Goal: Information Seeking & Learning: Check status

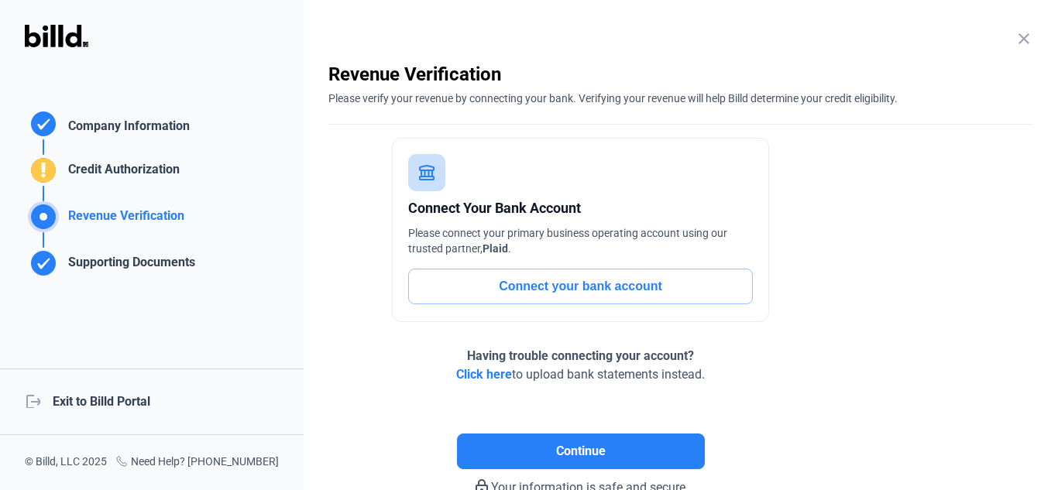
click at [149, 397] on div "logout Exit to Billd Portal" at bounding box center [152, 402] width 304 height 67
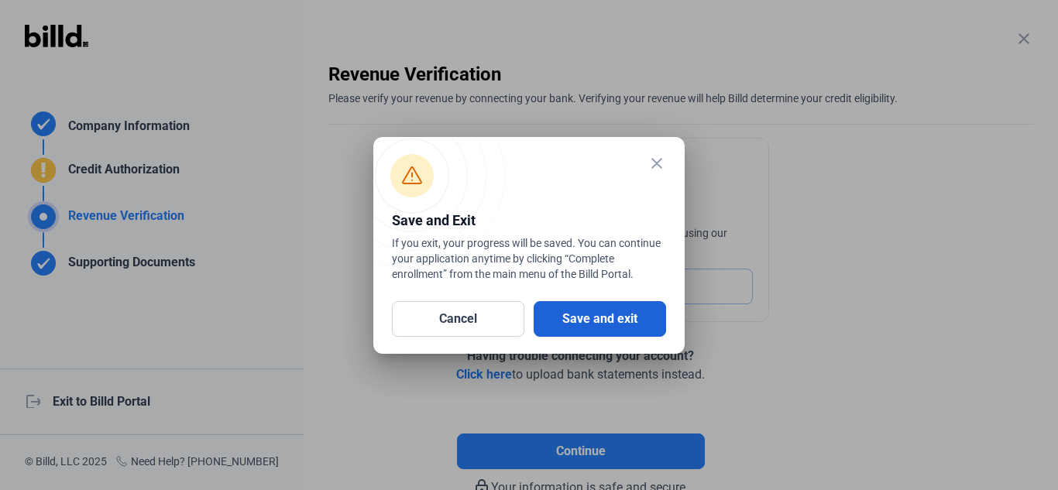
click at [615, 323] on button "Save and exit" at bounding box center [600, 319] width 132 height 36
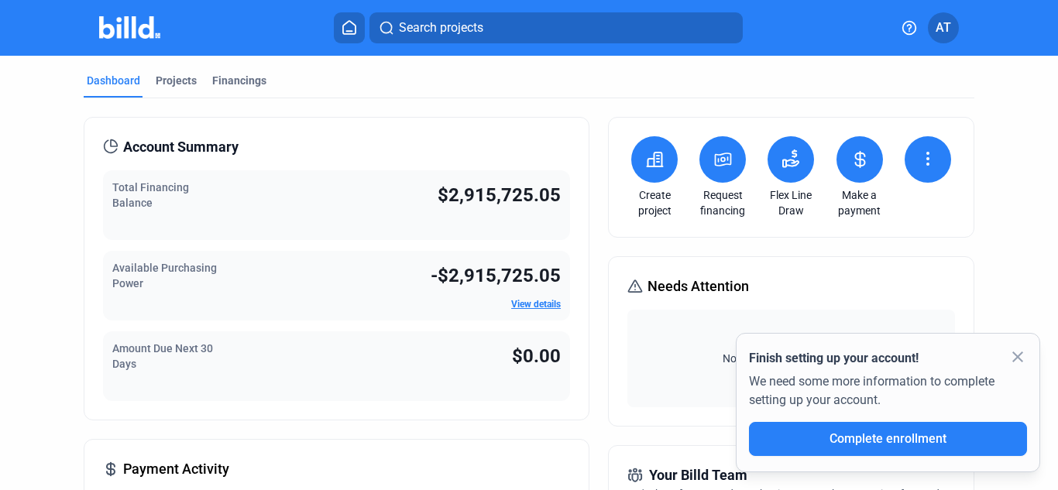
click at [1018, 360] on mat-icon "close" at bounding box center [1017, 357] width 19 height 19
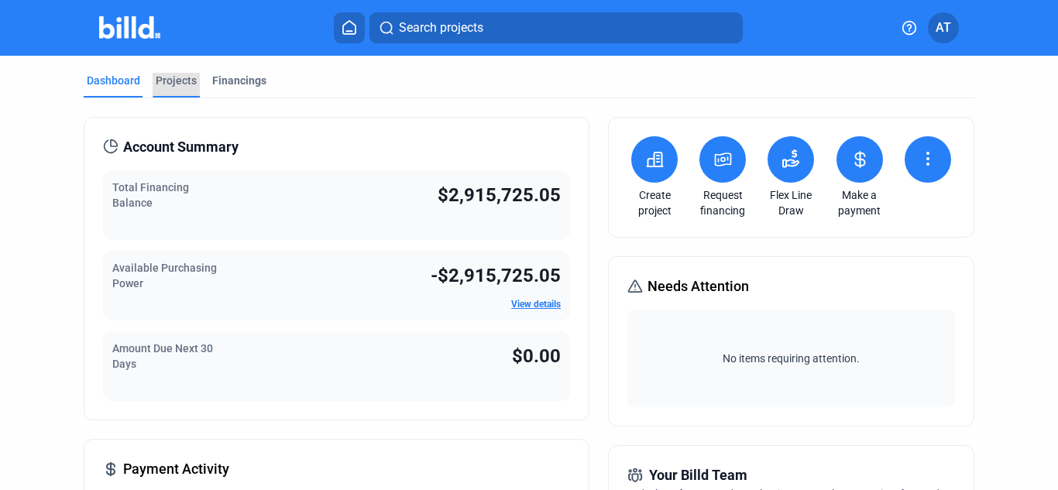
click at [161, 75] on div "Projects" at bounding box center [176, 80] width 41 height 15
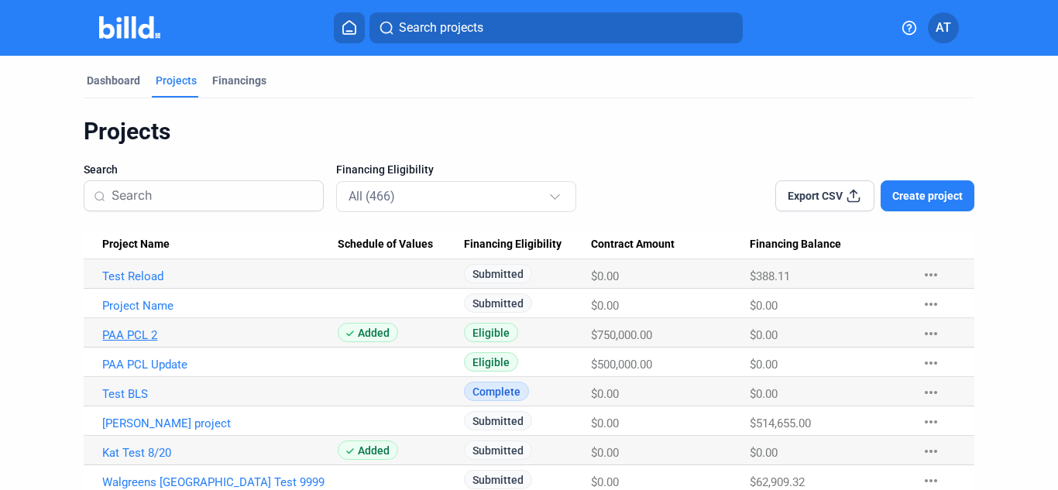
click at [132, 330] on link "PAA PCL 2" at bounding box center [219, 335] width 235 height 14
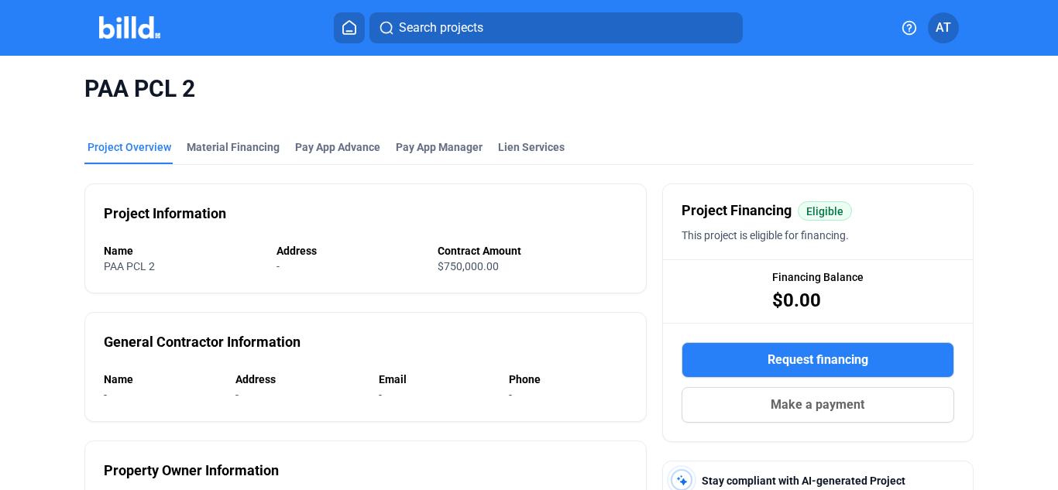
click at [115, 32] on img at bounding box center [129, 27] width 61 height 22
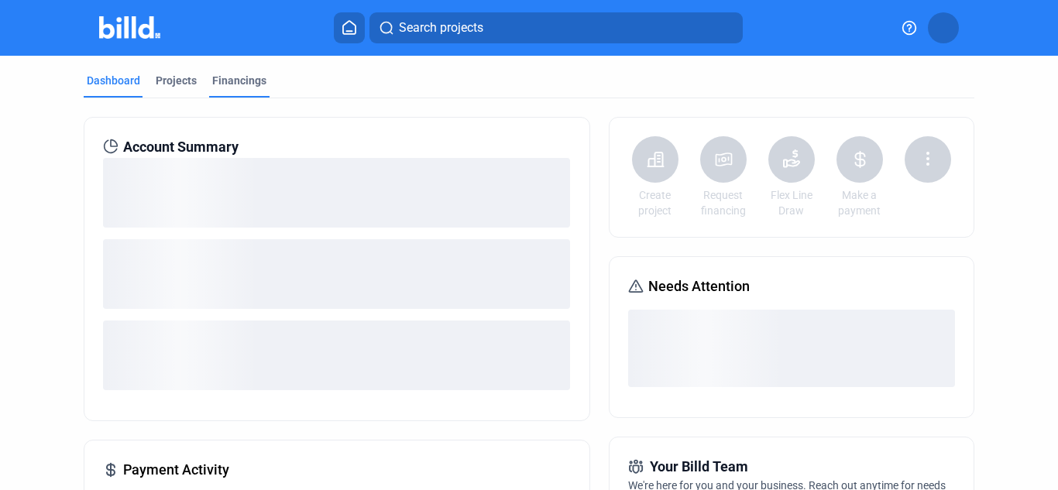
click at [255, 81] on div "Financings" at bounding box center [239, 80] width 54 height 15
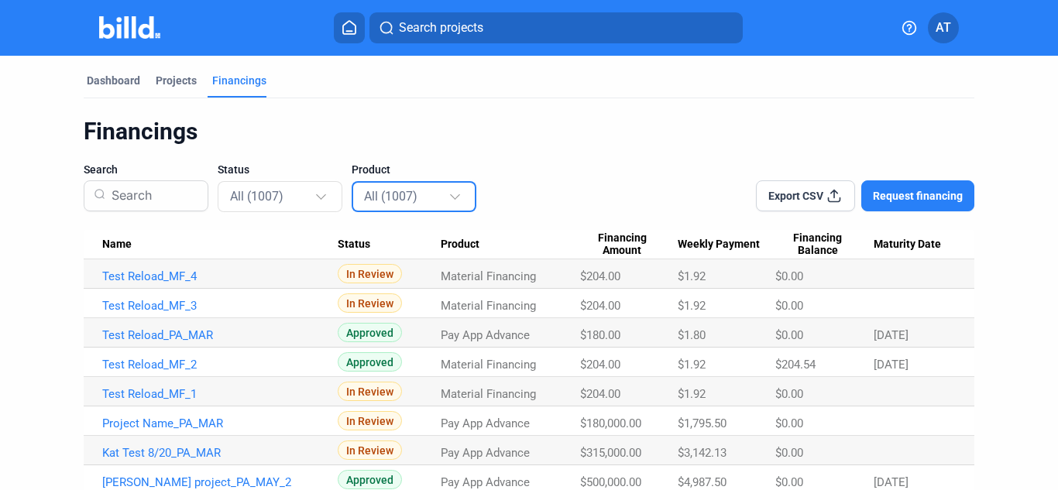
click at [441, 197] on div "All (1007)" at bounding box center [406, 196] width 84 height 20
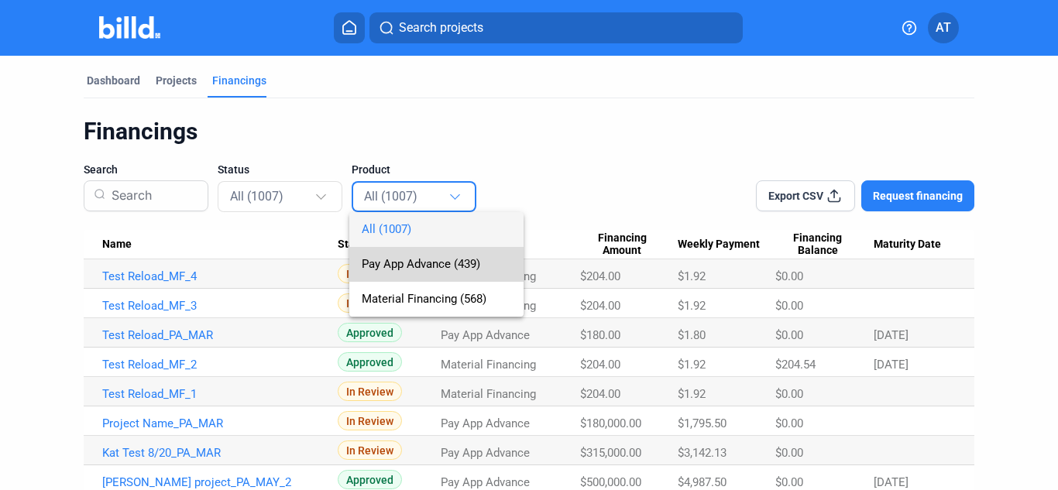
click at [402, 258] on span "Pay App Advance (439)" at bounding box center [421, 264] width 118 height 14
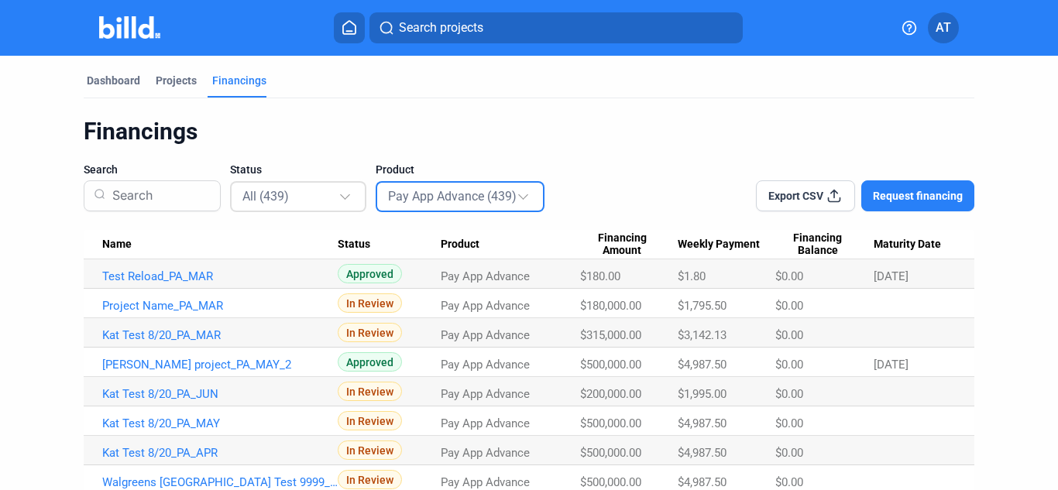
click at [297, 194] on div "All (439)" at bounding box center [290, 196] width 97 height 20
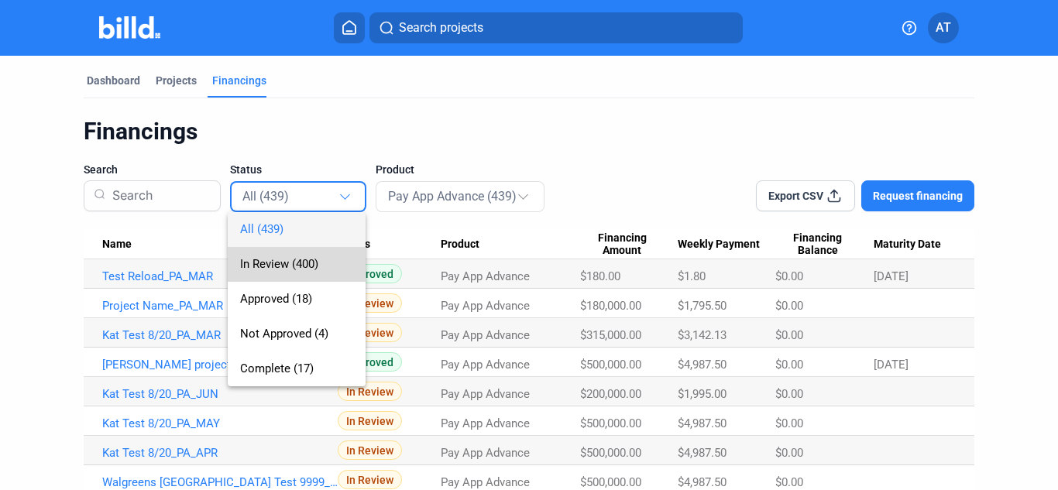
click at [293, 275] on span "In Review (400)" at bounding box center [296, 264] width 113 height 35
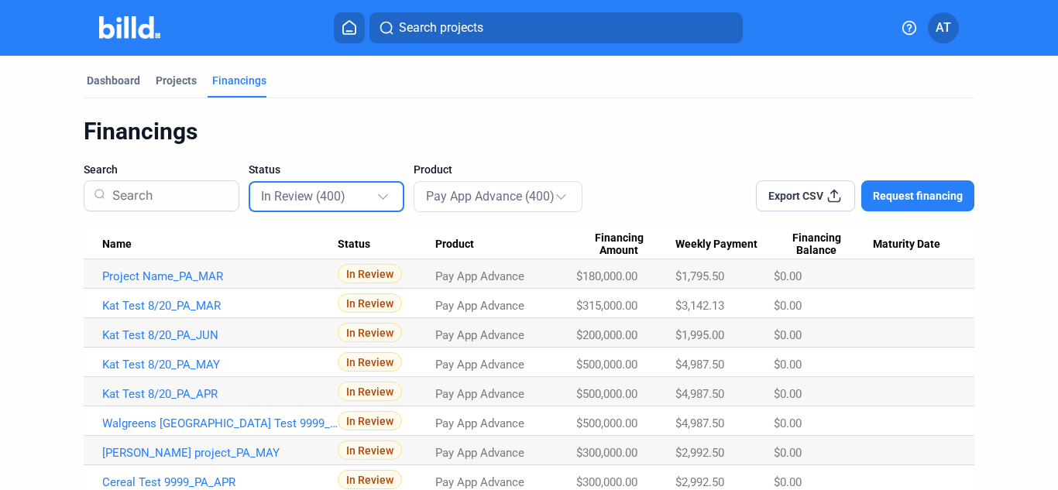
click at [327, 200] on mat-select-trigger "In Review (400)" at bounding box center [303, 196] width 84 height 15
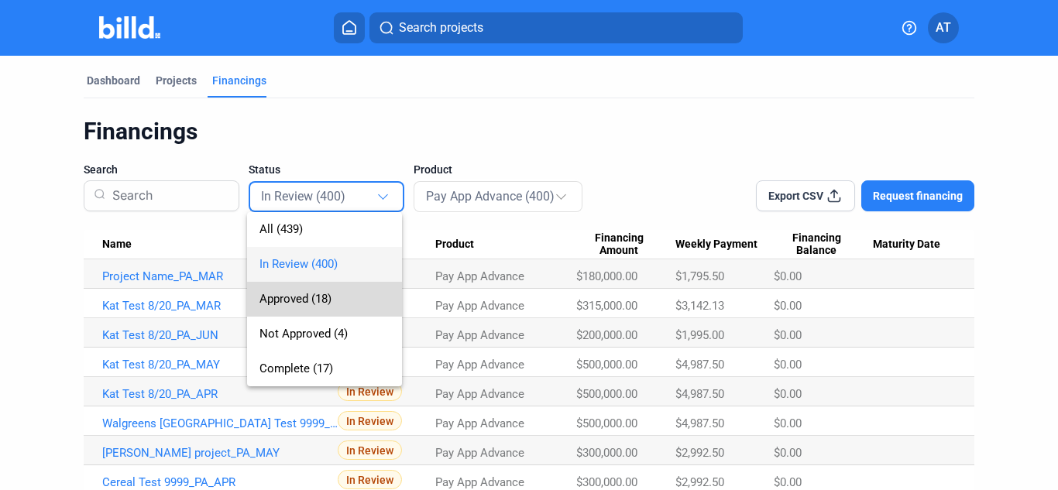
click at [301, 296] on span "Approved (18)" at bounding box center [295, 299] width 72 height 14
